Goal: Entertainment & Leisure: Consume media (video, audio)

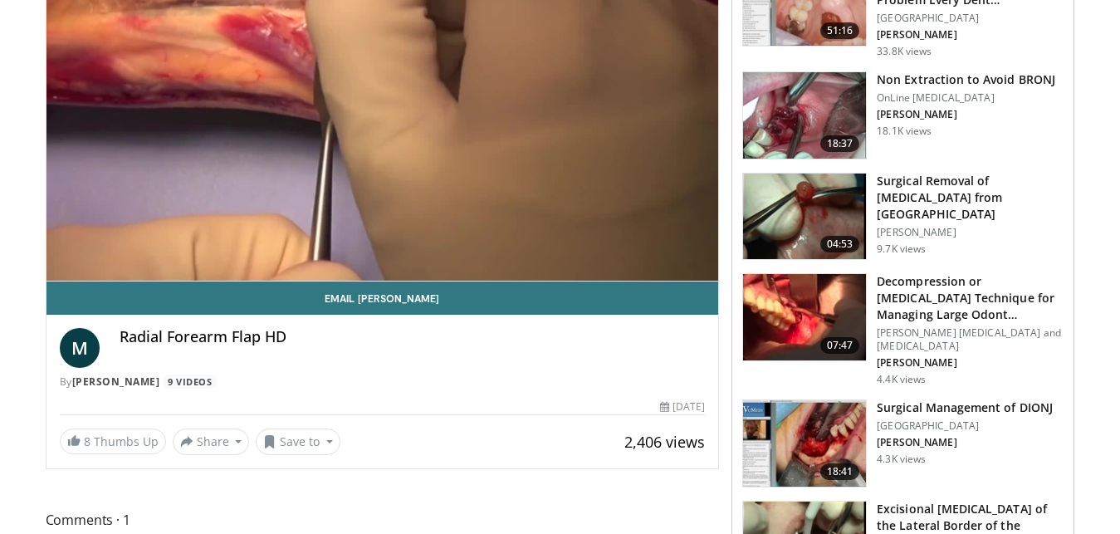
scroll to position [242, 0]
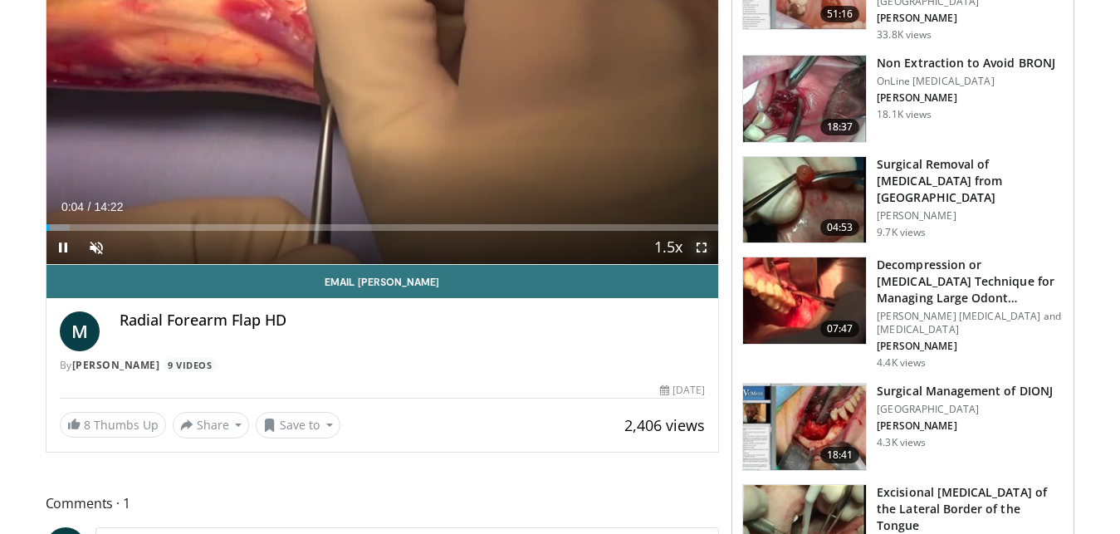
click at [699, 248] on span "Video Player" at bounding box center [701, 247] width 33 height 33
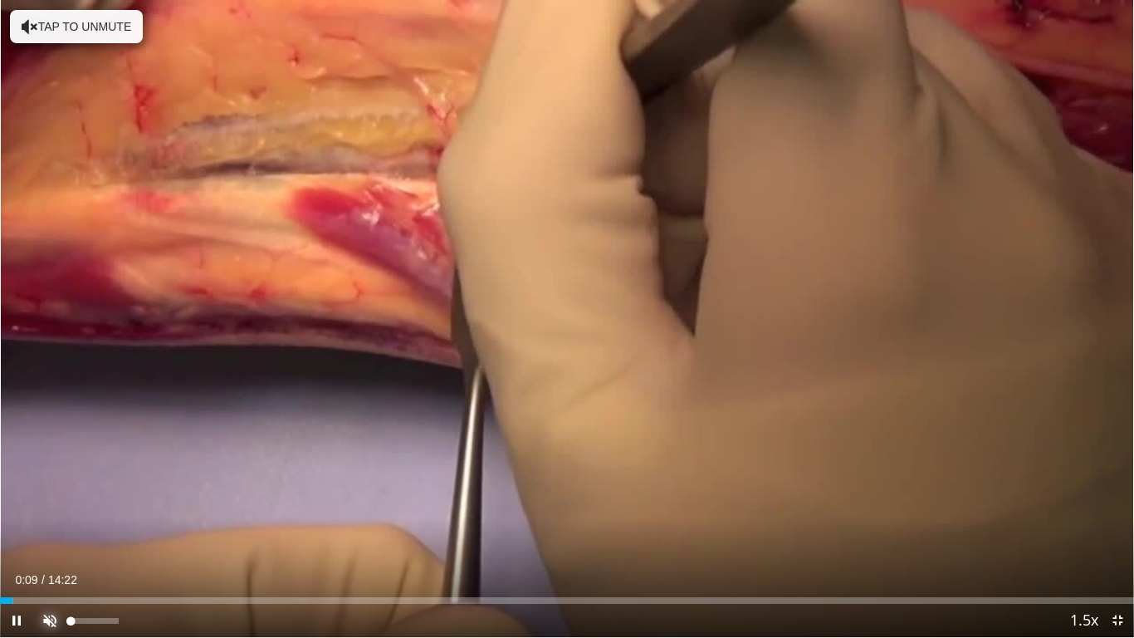
click at [46, 533] on span "Video Player" at bounding box center [49, 620] width 33 height 33
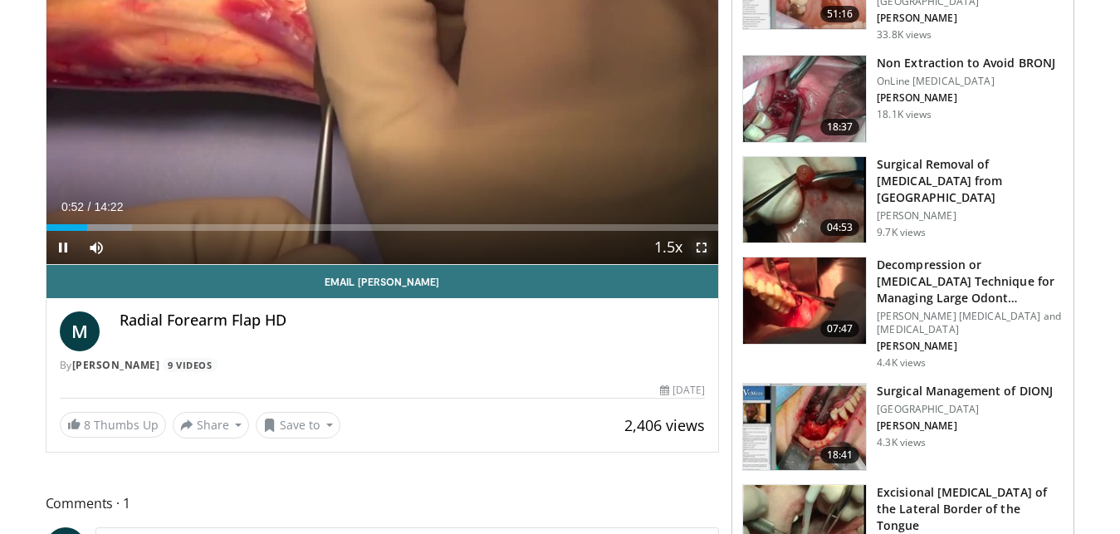
click at [702, 253] on span "Video Player" at bounding box center [701, 247] width 33 height 33
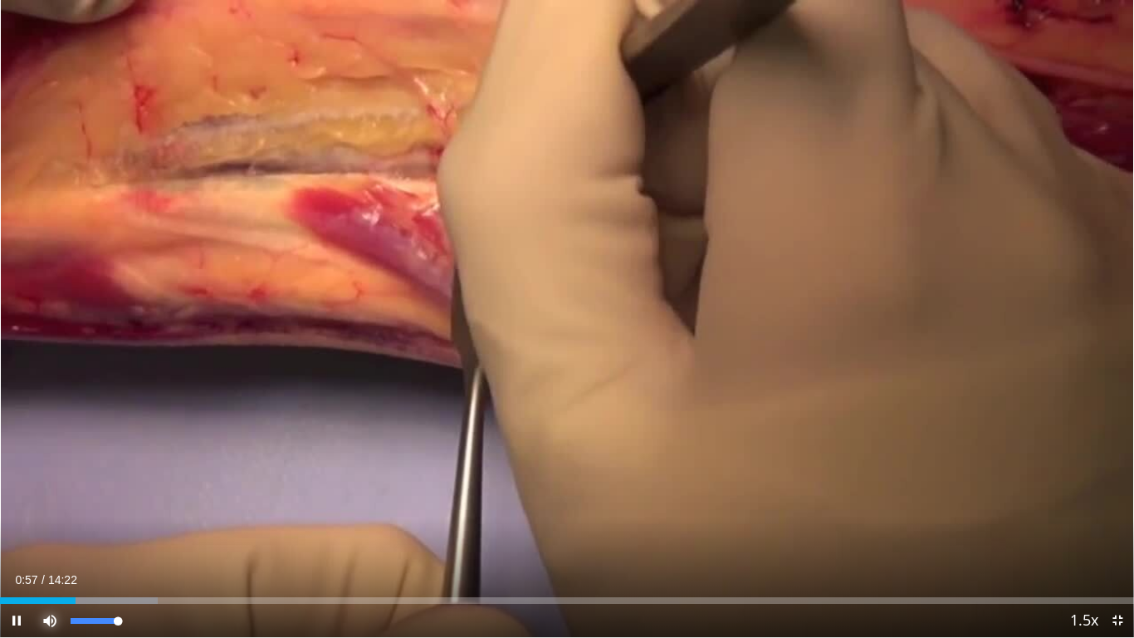
click at [48, 533] on span "Video Player" at bounding box center [49, 620] width 33 height 33
click at [48, 533] on video-js "**********" at bounding box center [567, 319] width 1134 height 638
click at [44, 533] on span "Video Player" at bounding box center [49, 620] width 33 height 33
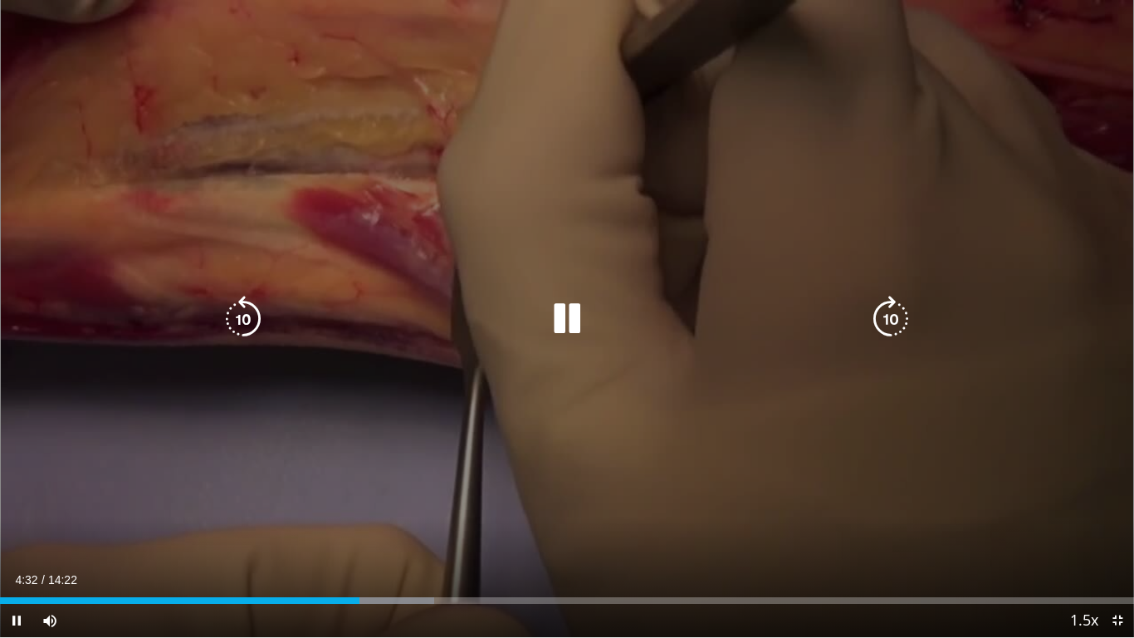
click at [8, 482] on div "10 seconds Tap to unmute" at bounding box center [567, 318] width 1134 height 637
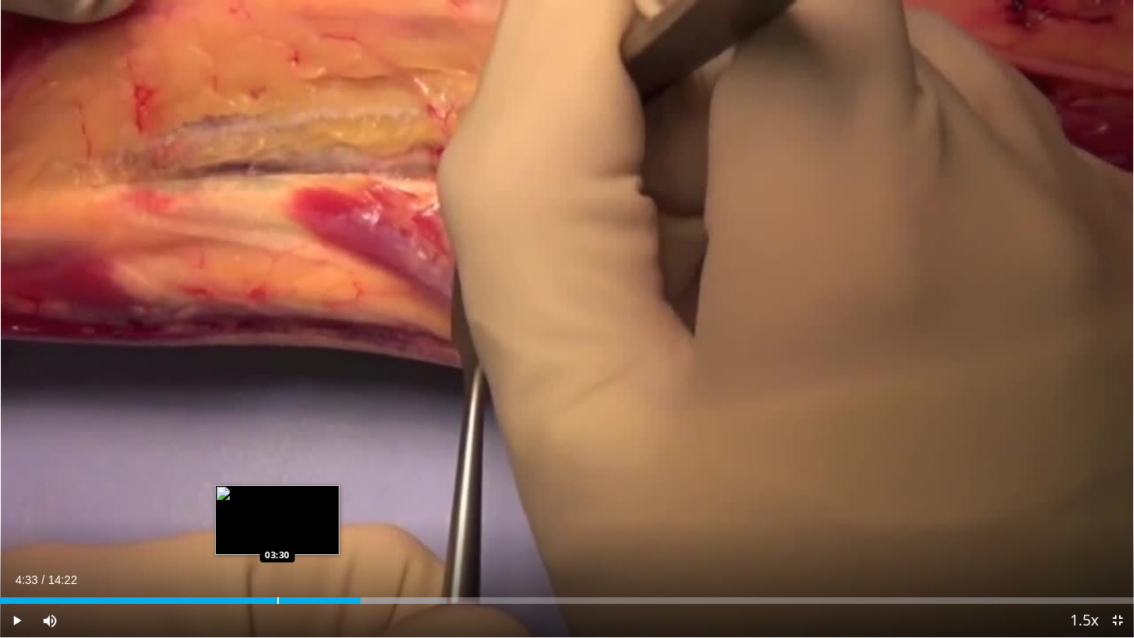
click at [277, 533] on div "Loaded : 39.36% 04:33 03:30" at bounding box center [567, 596] width 1134 height 16
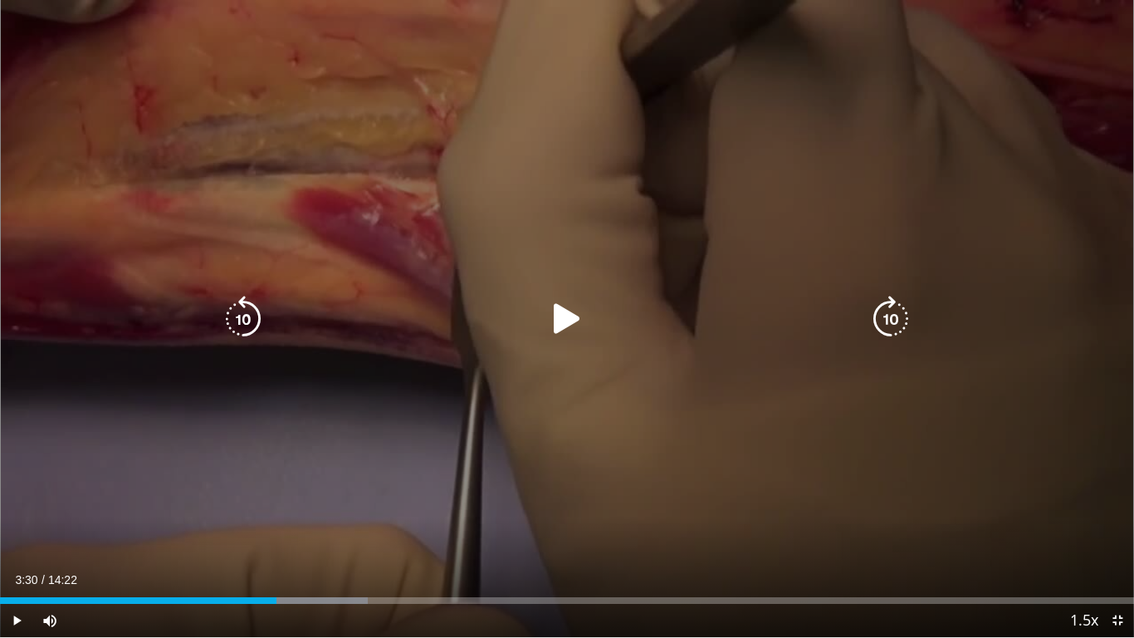
click at [560, 322] on icon "Video Player" at bounding box center [567, 319] width 46 height 46
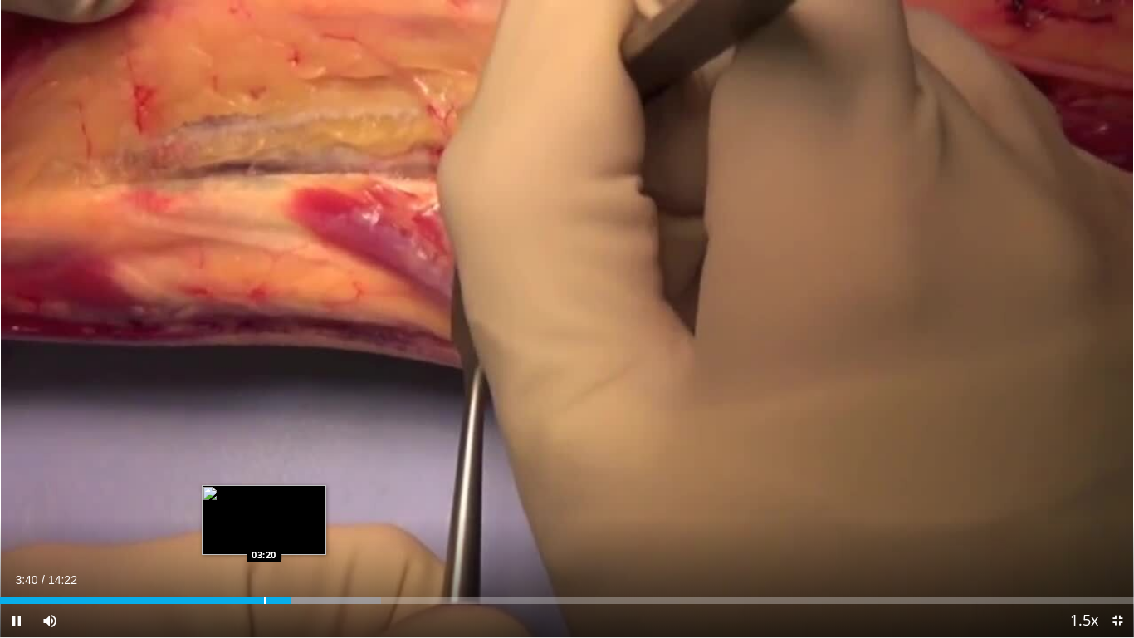
click at [264, 533] on div "Loaded : 33.57% 03:41 03:20" at bounding box center [567, 596] width 1134 height 16
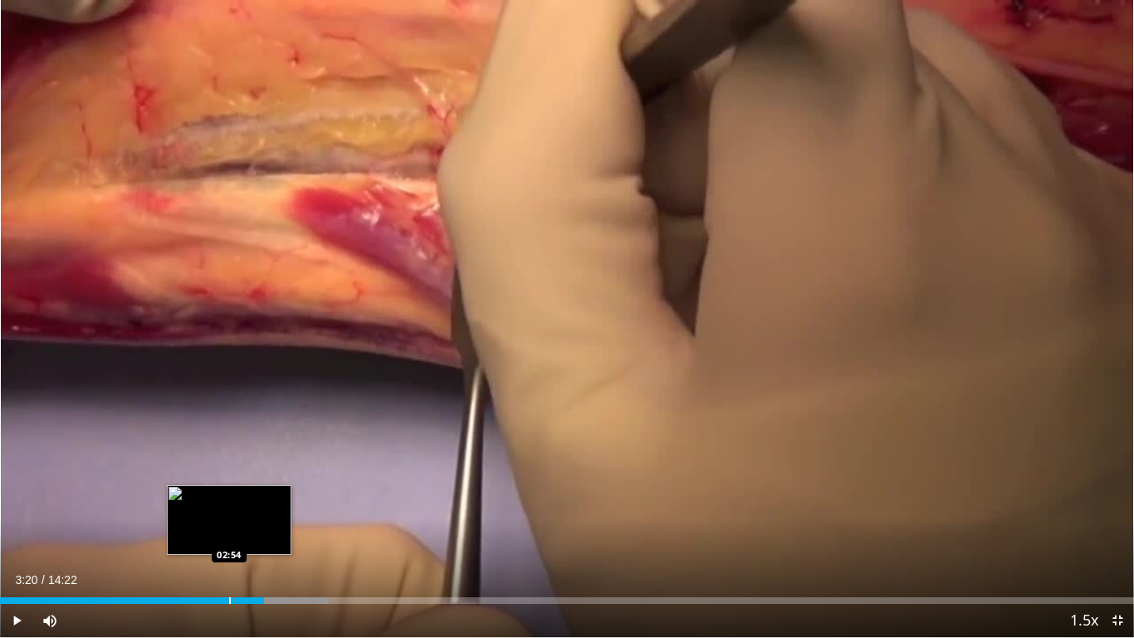
click at [229, 533] on div "Loaded : 28.99% 03:20 02:54" at bounding box center [567, 596] width 1134 height 16
click at [229, 533] on video-js "**********" at bounding box center [567, 319] width 1134 height 638
